Goal: Use online tool/utility: Utilize a website feature to perform a specific function

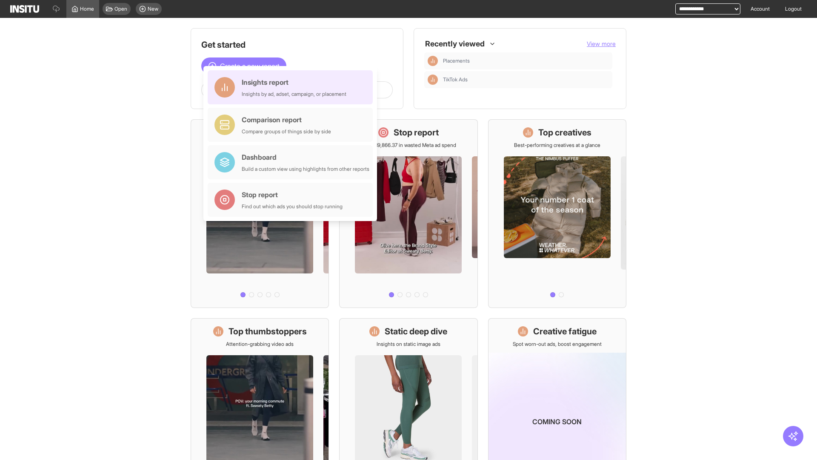
click at [292, 87] on div "Insights report Insights by ad, adset, campaign, or placement" at bounding box center [294, 87] width 105 height 20
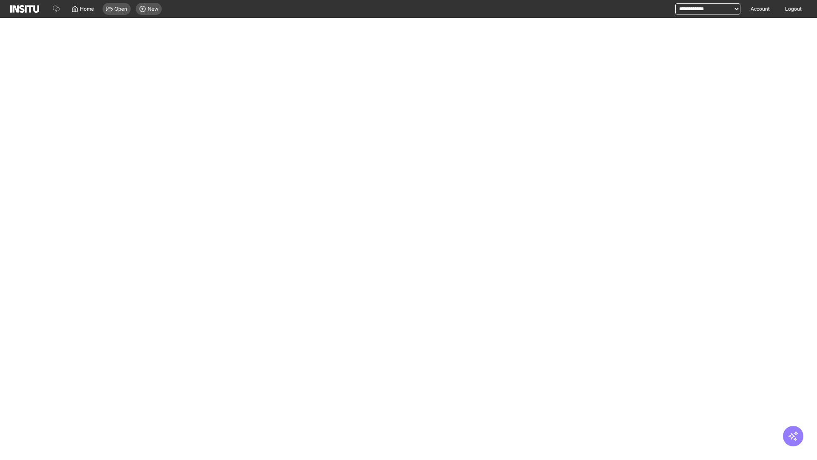
select select "**"
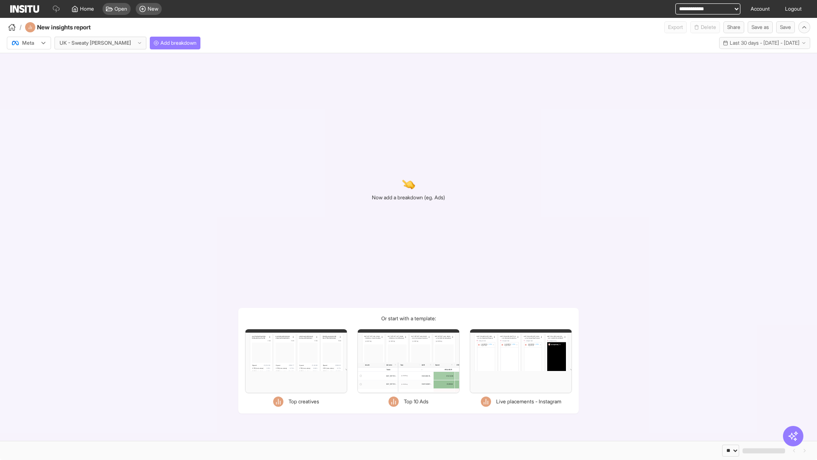
click at [29, 43] on div at bounding box center [23, 43] width 24 height 9
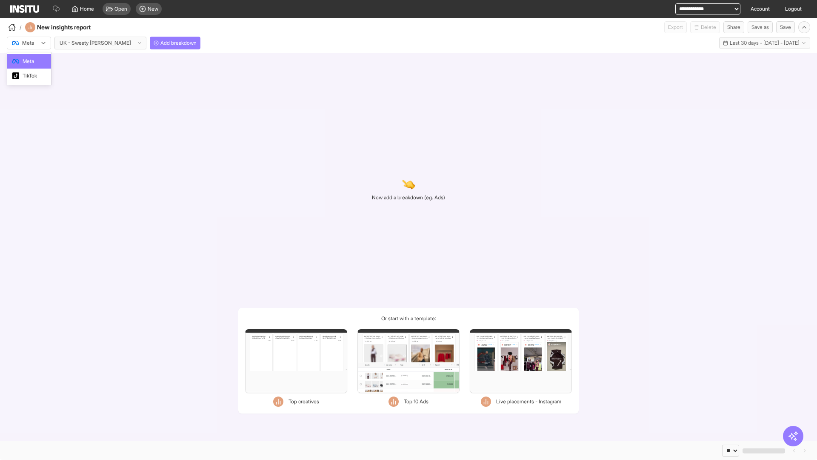
click at [29, 61] on span "Meta" at bounding box center [28, 61] width 11 height 8
click at [160, 43] on span "Add breakdown" at bounding box center [178, 43] width 36 height 7
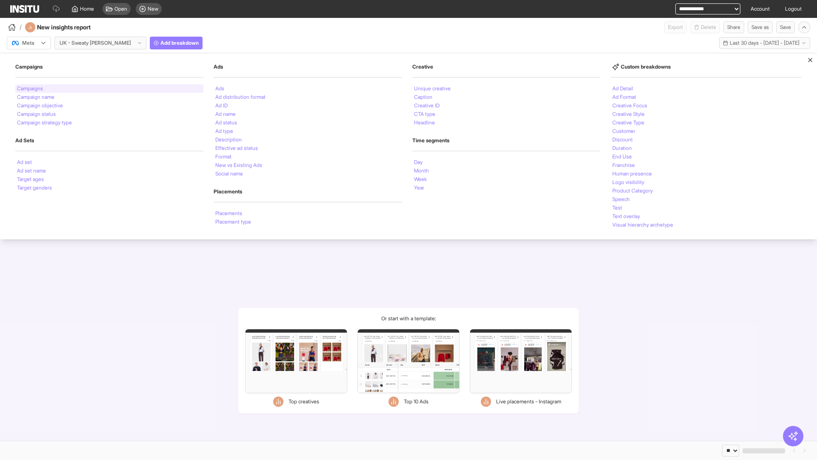
click at [31, 89] on li "Campaigns" at bounding box center [30, 88] width 26 height 5
